Goal: Find specific page/section: Find specific page/section

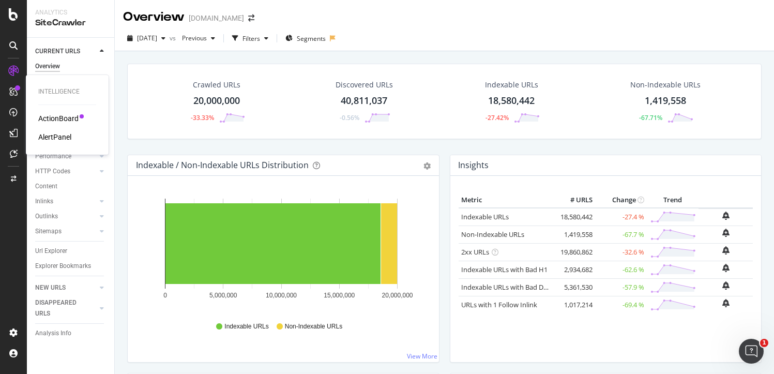
click at [51, 136] on div "AlertPanel" at bounding box center [54, 137] width 33 height 10
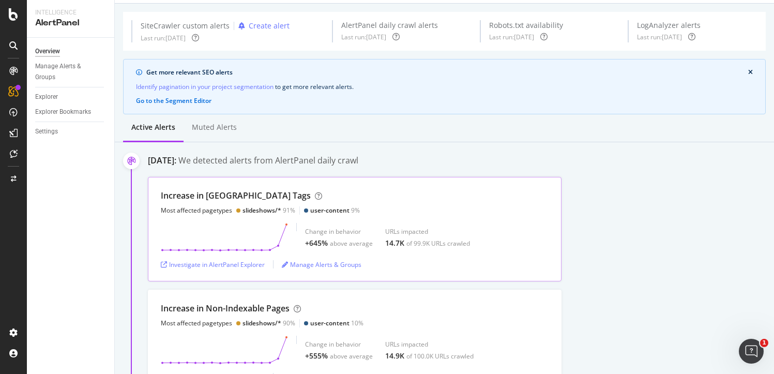
scroll to position [28, 0]
